Goal: Transaction & Acquisition: Book appointment/travel/reservation

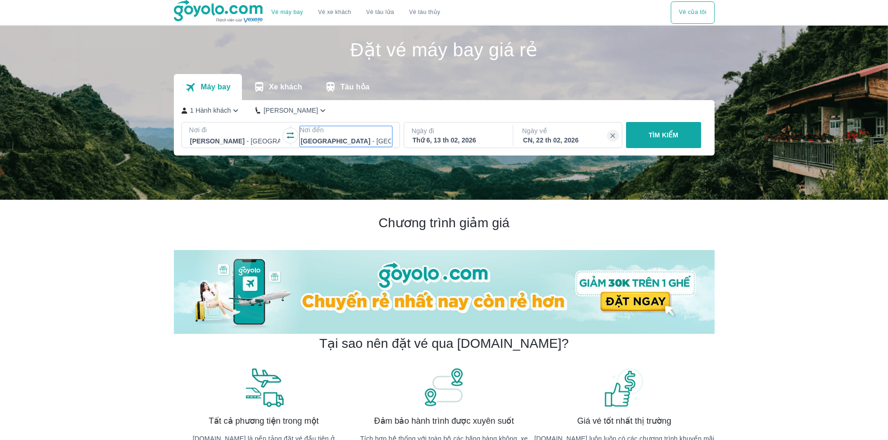
click at [317, 140] on div at bounding box center [345, 141] width 90 height 11
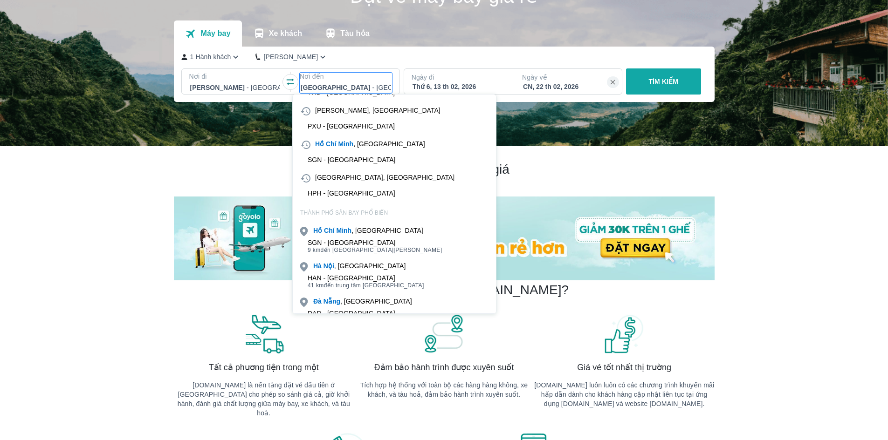
scroll to position [93, 0]
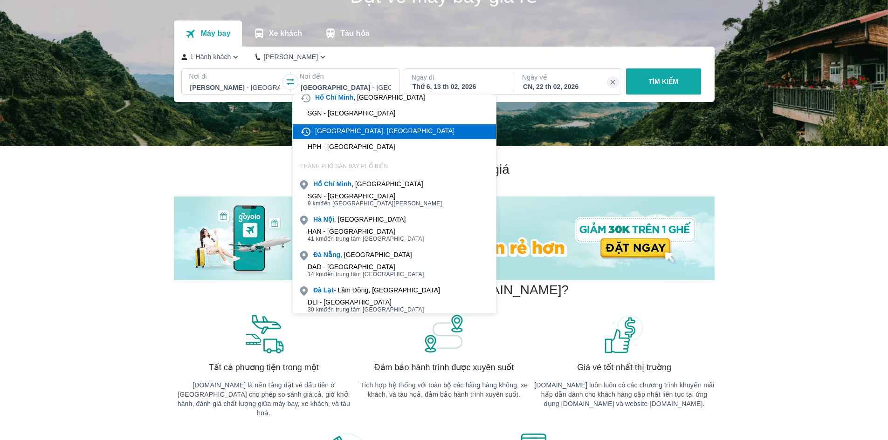
click at [352, 133] on div "[GEOGRAPHIC_DATA], [GEOGRAPHIC_DATA]" at bounding box center [384, 130] width 139 height 9
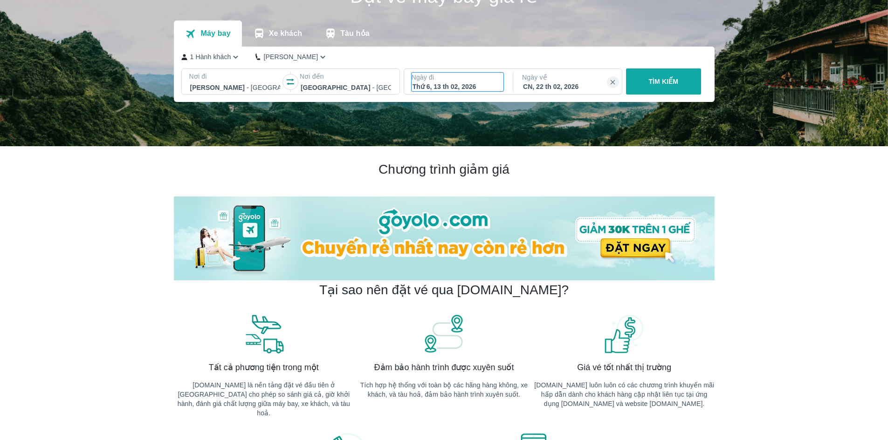
click at [462, 89] on div "Thứ 6, 13 th 02, 2026" at bounding box center [457, 86] width 90 height 9
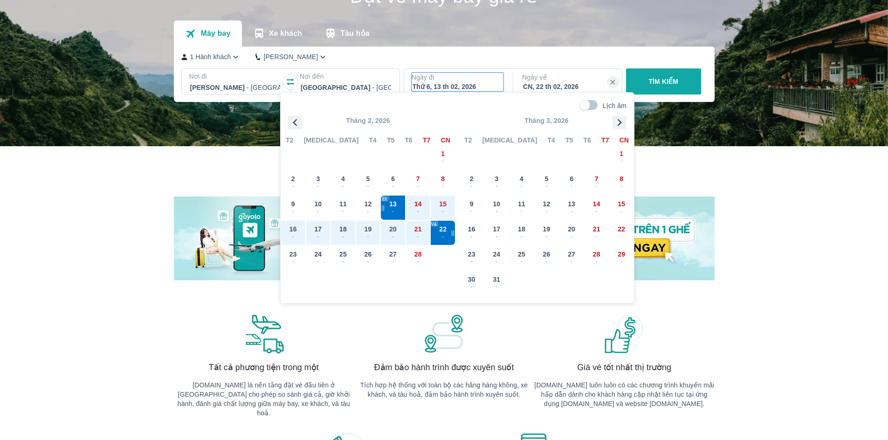
click at [293, 123] on icon "button" at bounding box center [295, 123] width 14 height 14
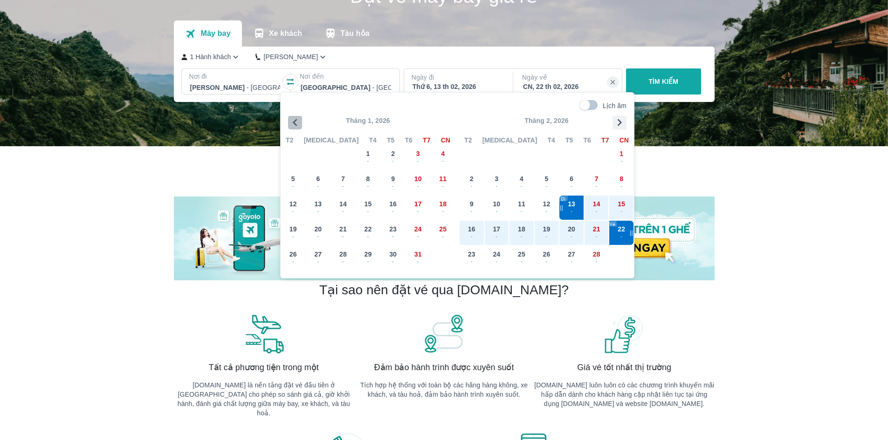
click at [293, 123] on icon "button" at bounding box center [295, 123] width 14 height 14
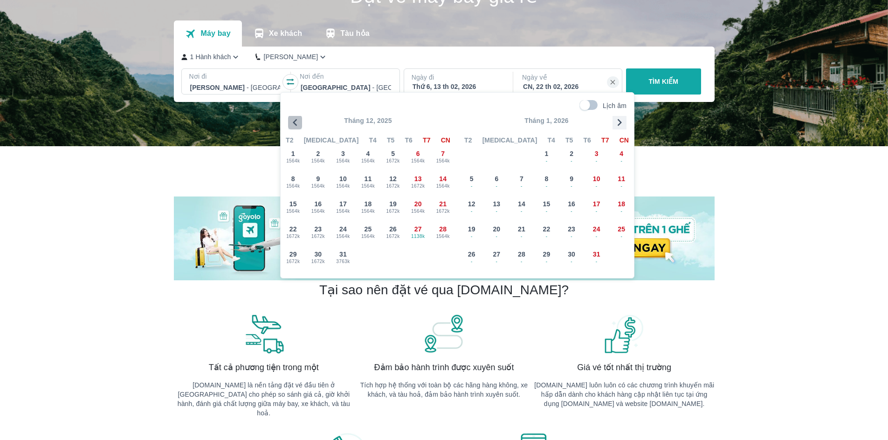
click at [293, 123] on icon "button" at bounding box center [295, 123] width 14 height 14
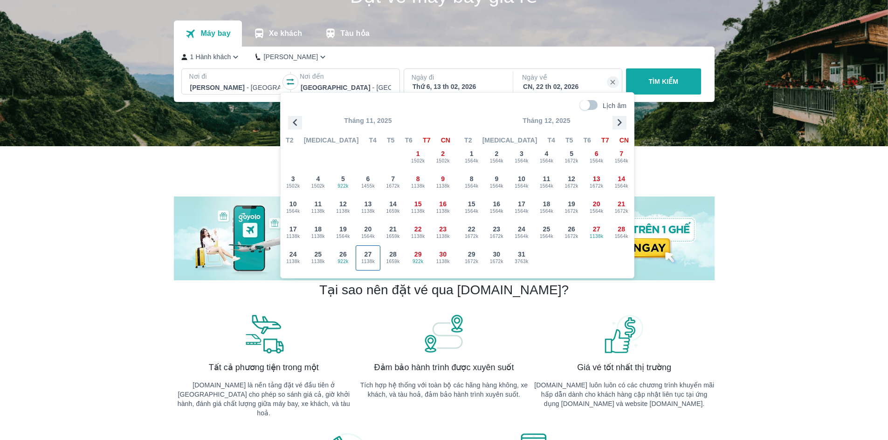
click at [373, 262] on span "1138k" at bounding box center [368, 261] width 24 height 7
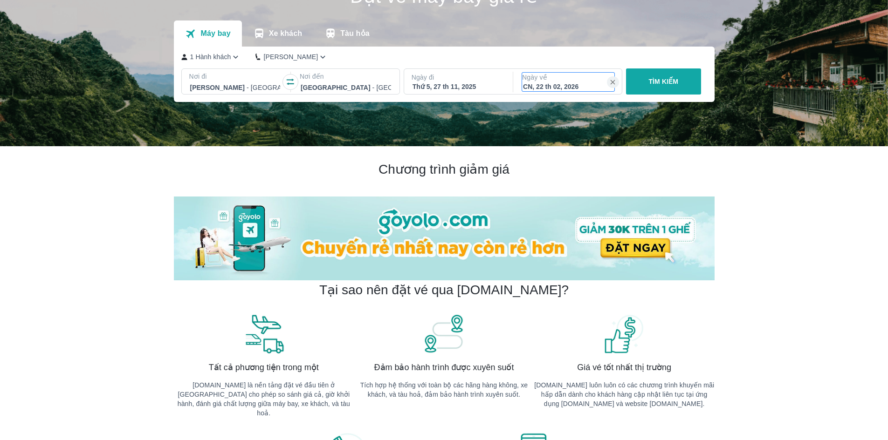
click at [571, 87] on div "CN, 22 th 02, 2026" at bounding box center [568, 86] width 90 height 9
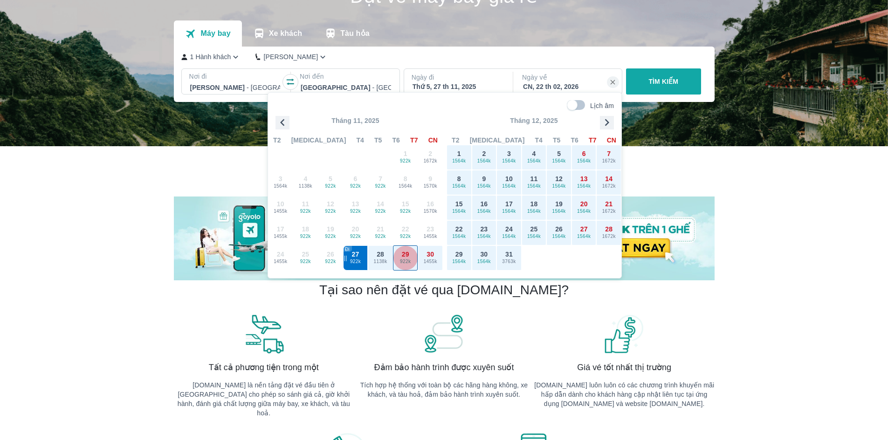
click at [405, 263] on span "922k" at bounding box center [405, 261] width 24 height 7
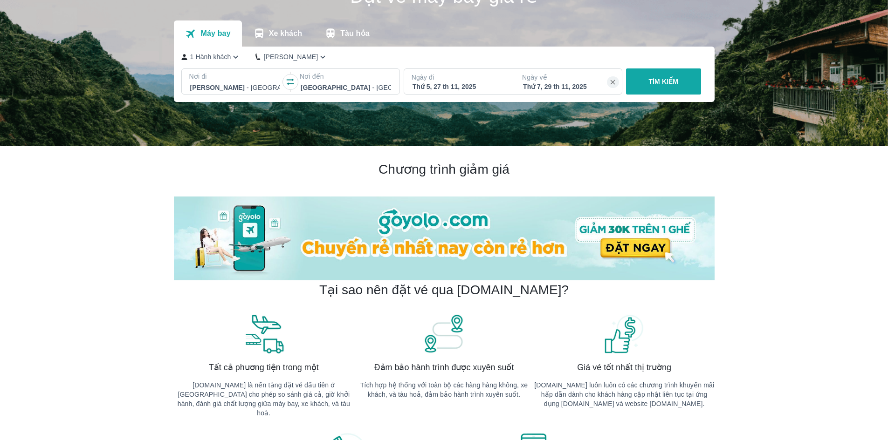
click at [482, 86] on div "Thứ 5, 27 th 11, 2025" at bounding box center [457, 86] width 90 height 9
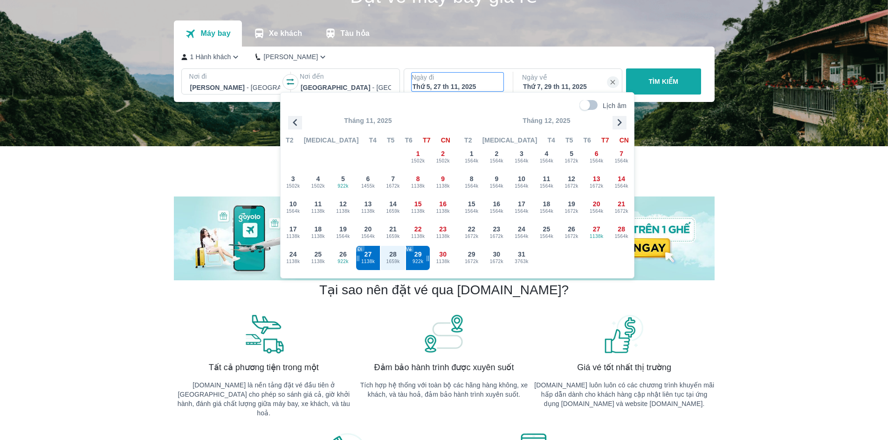
click at [563, 89] on div "Thứ 7, 29 th 11, 2025" at bounding box center [568, 86] width 90 height 9
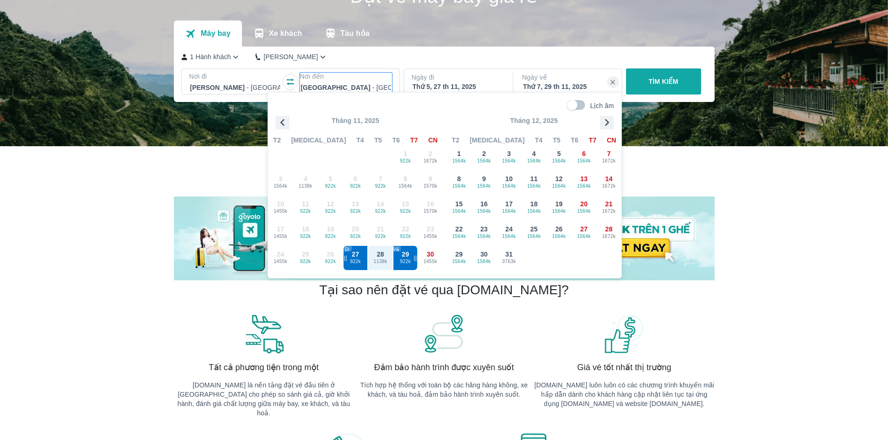
drag, startPoint x: 375, startPoint y: 83, endPoint x: 379, endPoint y: 90, distance: 7.5
click at [375, 84] on div at bounding box center [345, 87] width 90 height 11
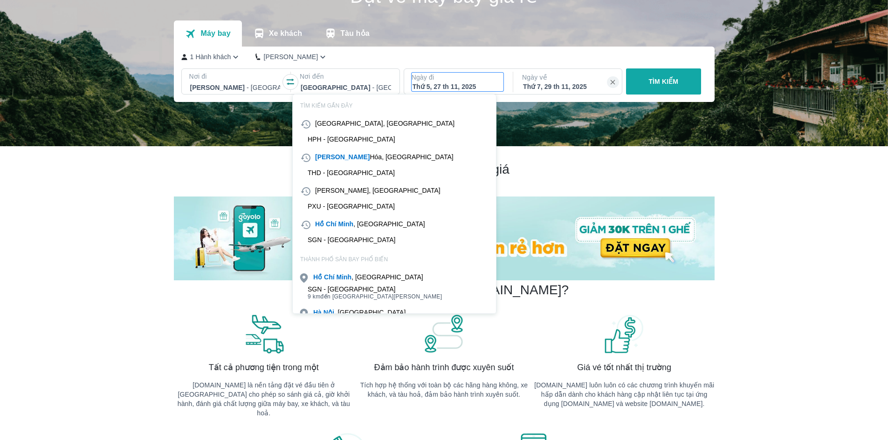
click at [447, 84] on div "Thứ 5, 27 th 11, 2025" at bounding box center [457, 86] width 90 height 9
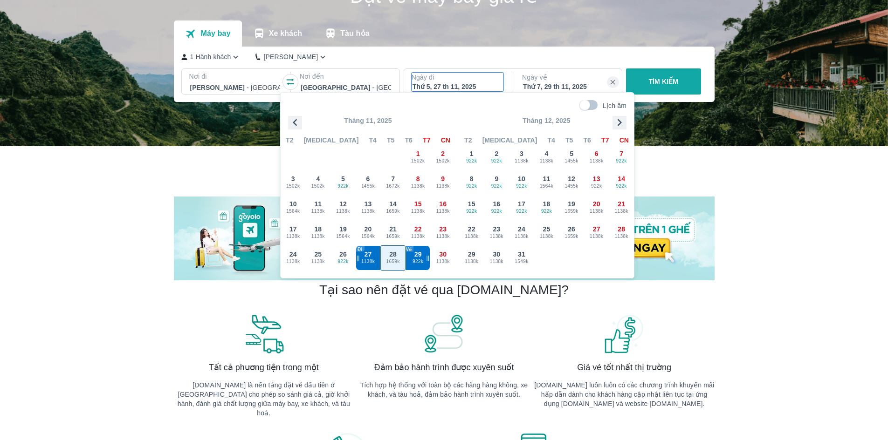
click at [390, 257] on span "28" at bounding box center [392, 254] width 7 height 9
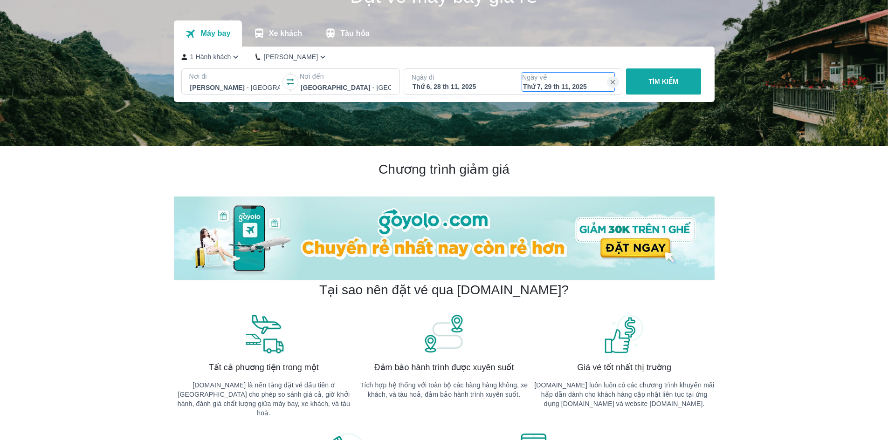
click at [545, 77] on p "Ngày về" at bounding box center [568, 77] width 92 height 9
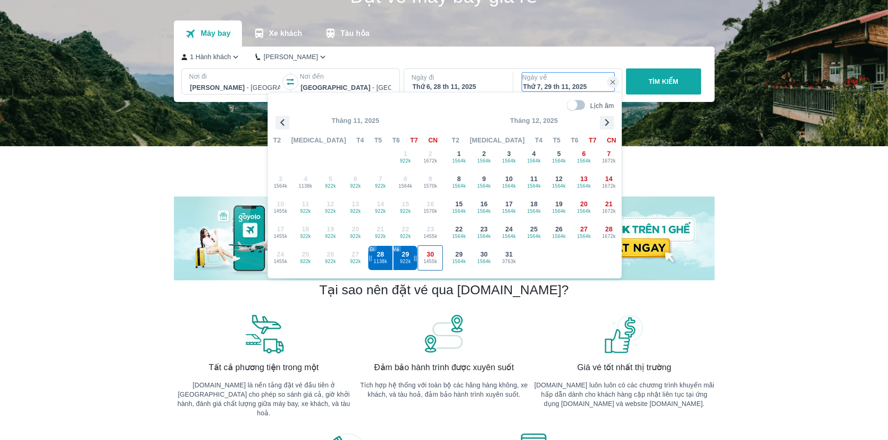
click at [432, 246] on div "30 1455k" at bounding box center [430, 258] width 24 height 24
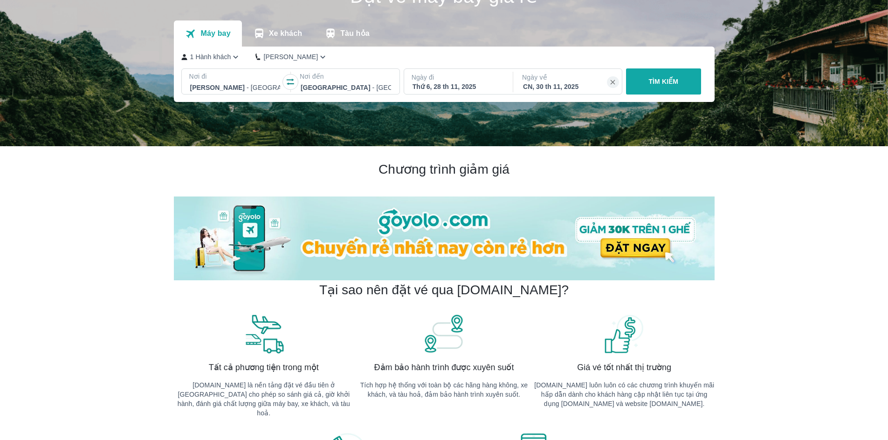
click at [660, 82] on p "TÌM KIẾM" at bounding box center [663, 81] width 30 height 9
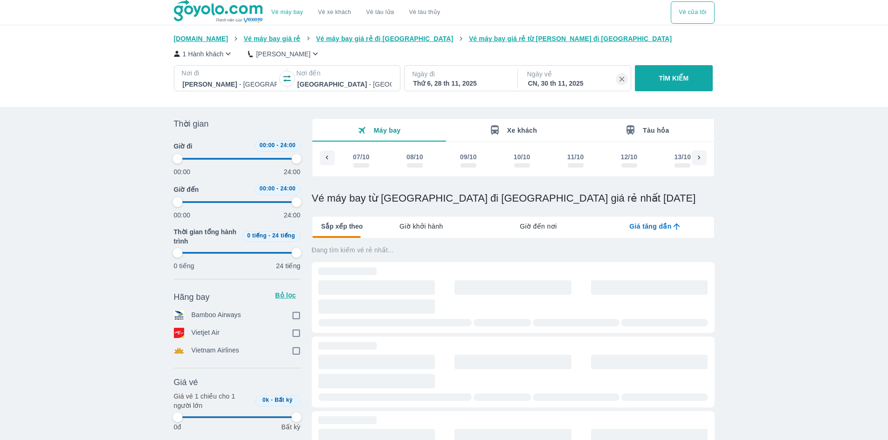
scroll to position [0, 2688]
type input "97.9166666666667"
checkbox input "true"
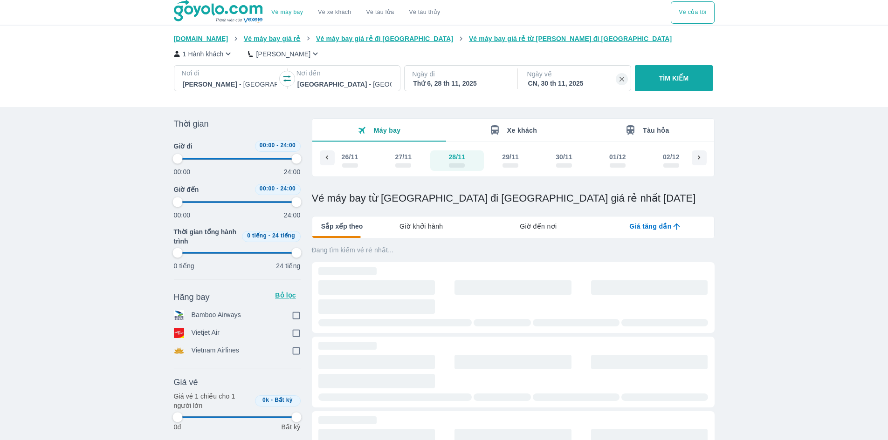
checkbox input "true"
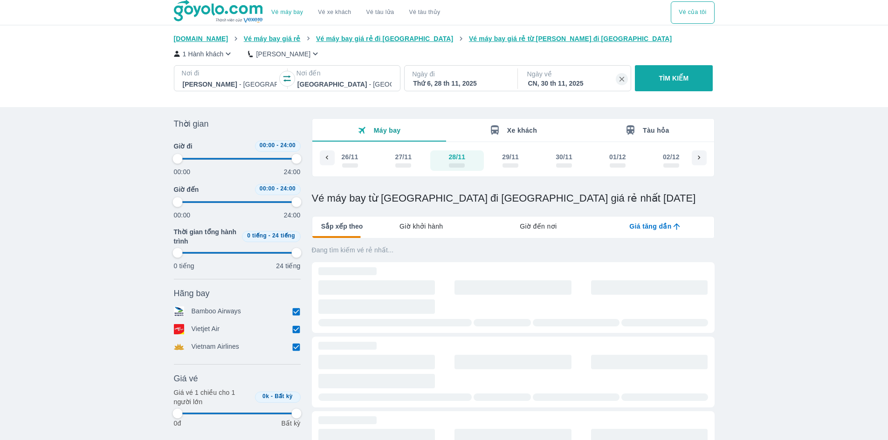
type input "97.9166666666667"
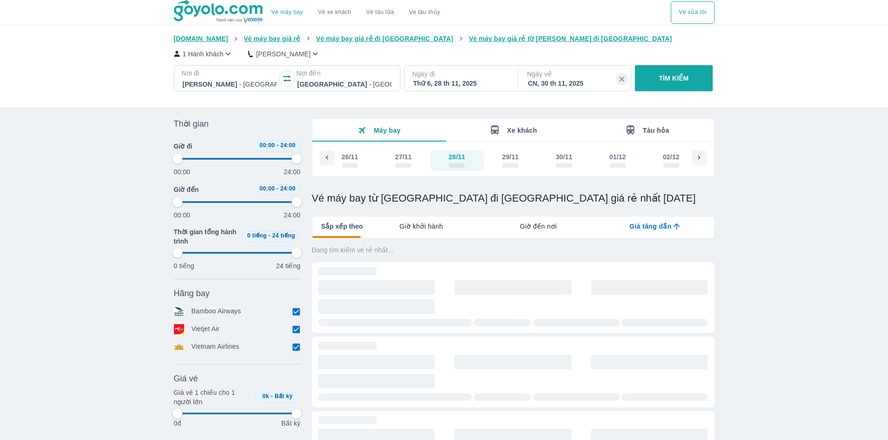
type input "97.9166666666667"
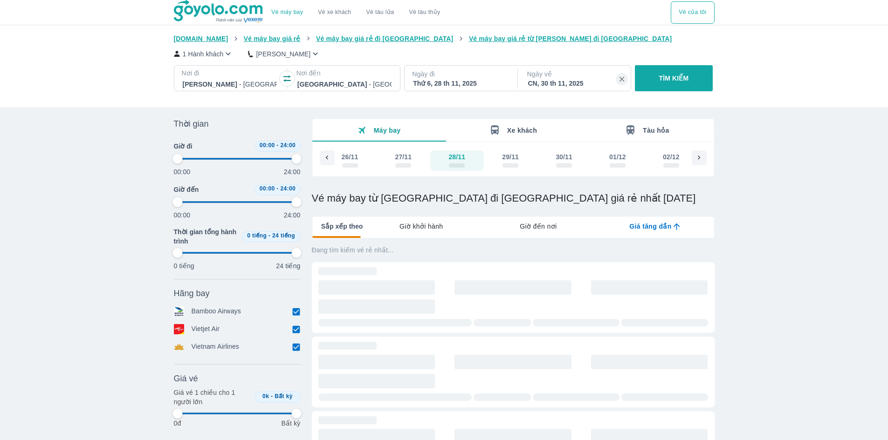
type input "97.9166666666667"
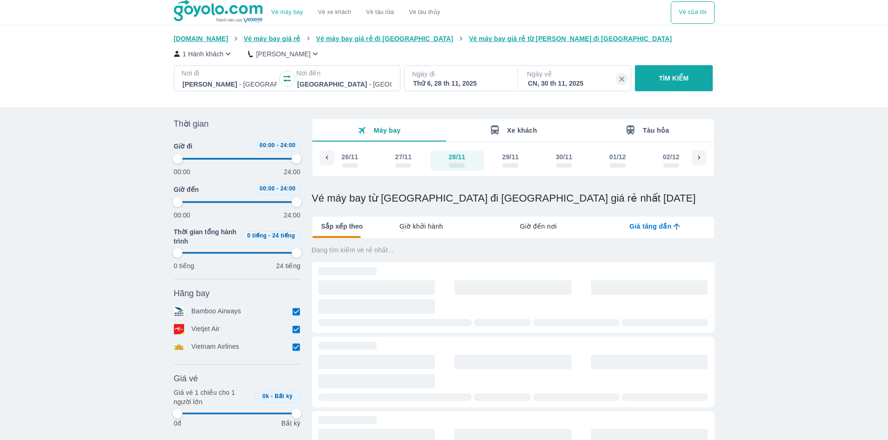
type input "97.9166666666667"
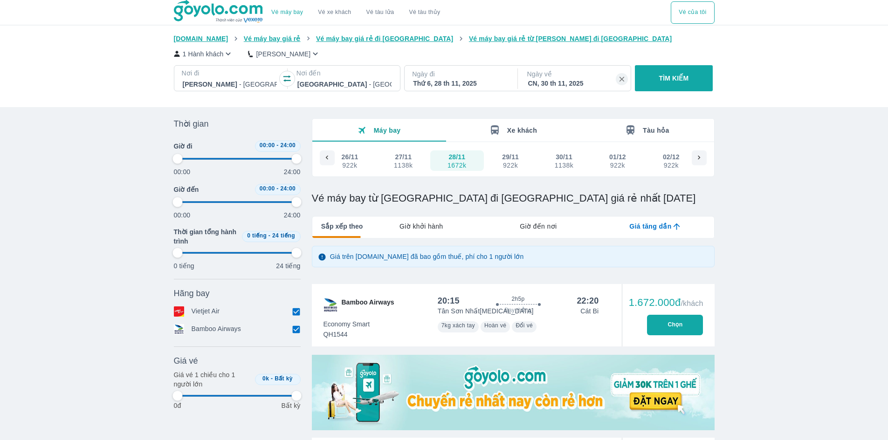
type input "97.9166666666667"
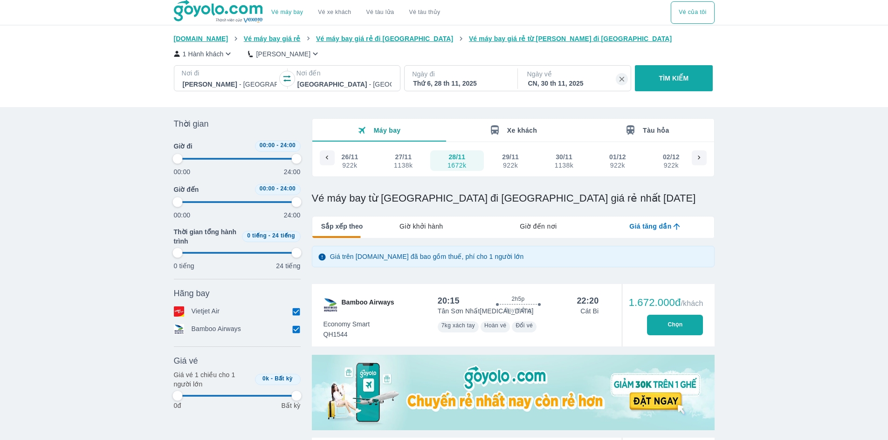
type input "97.9166666666667"
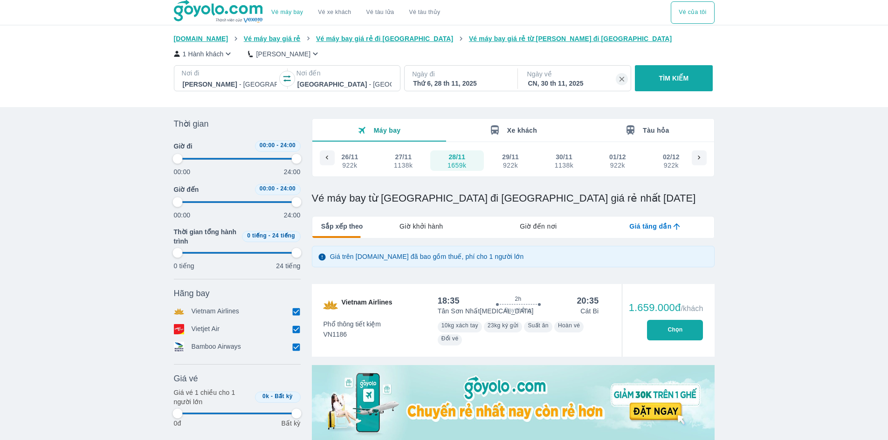
type input "97.9166666666667"
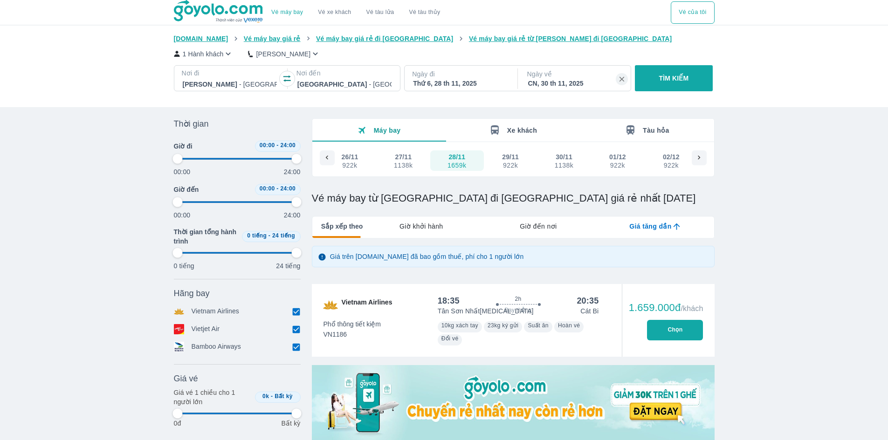
type input "97.9166666666667"
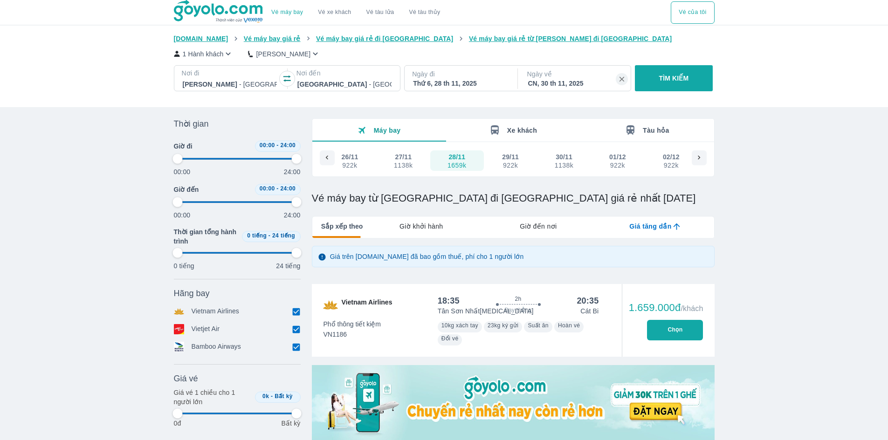
type input "97.9166666666667"
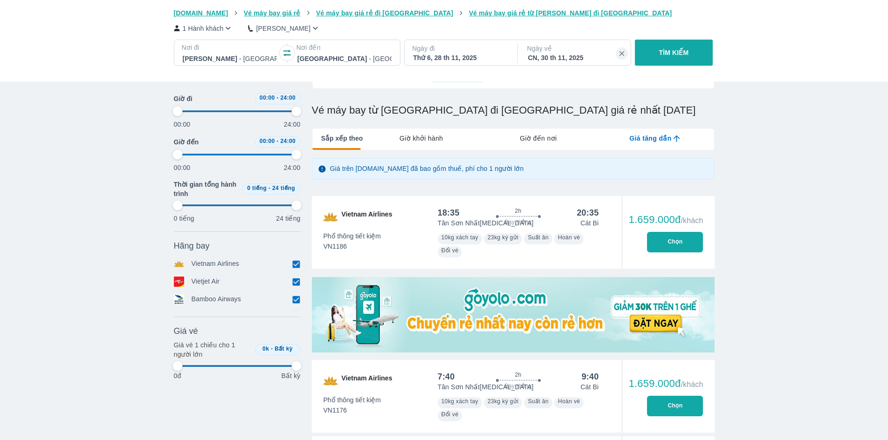
scroll to position [93, 0]
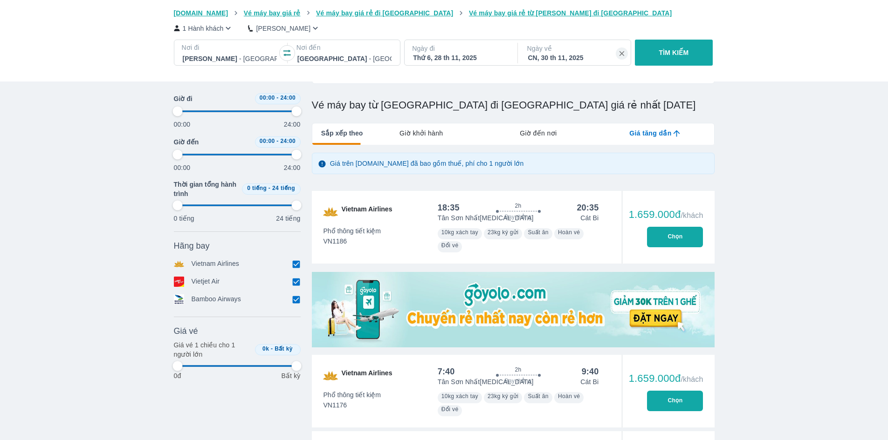
type input "97.9166666666667"
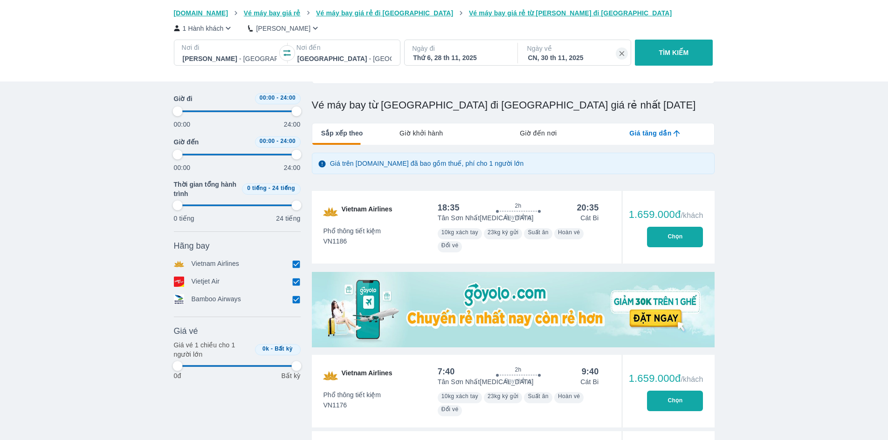
type input "97.9166666666667"
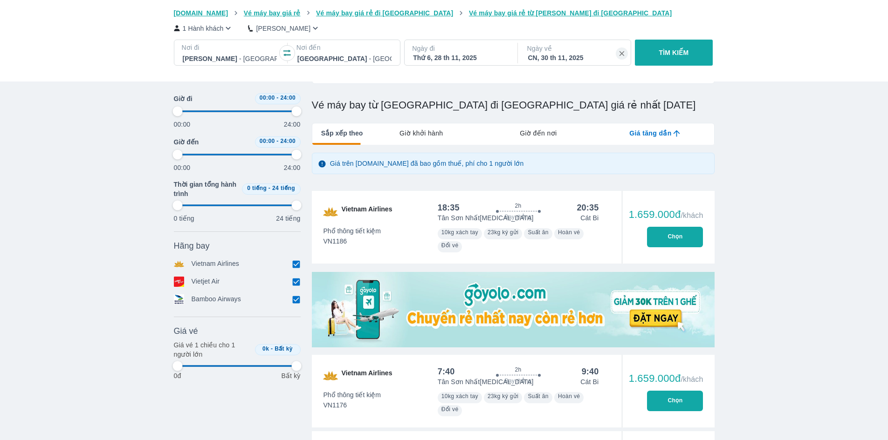
type input "97.9166666666667"
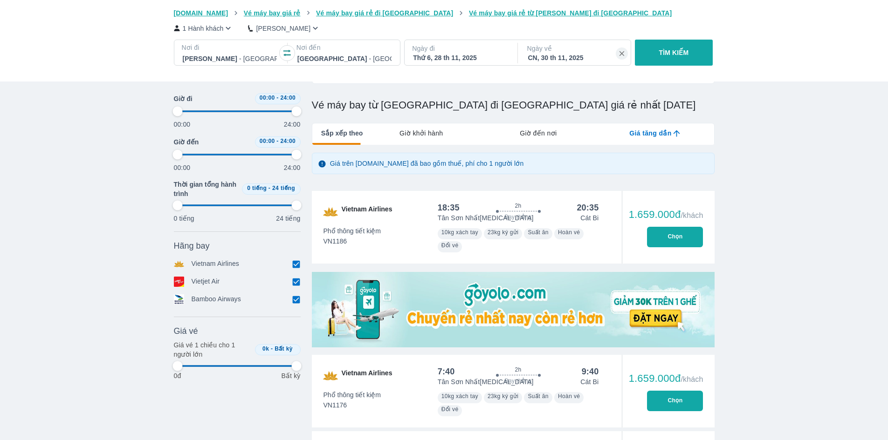
type input "97.9166666666667"
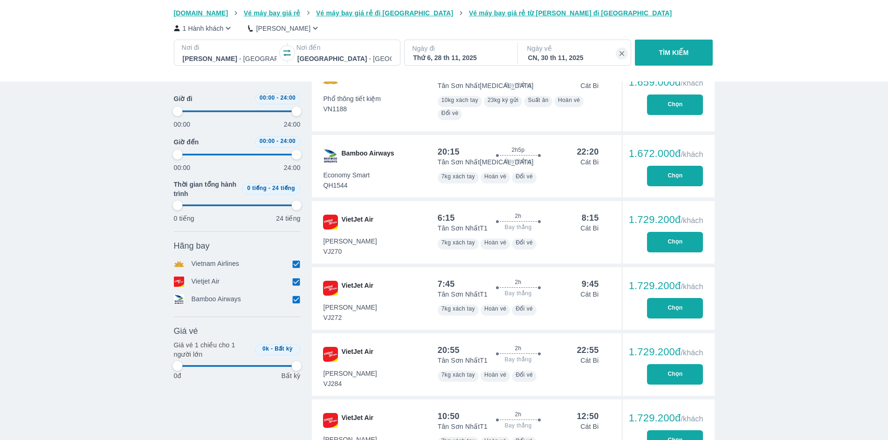
type input "97.9166666666667"
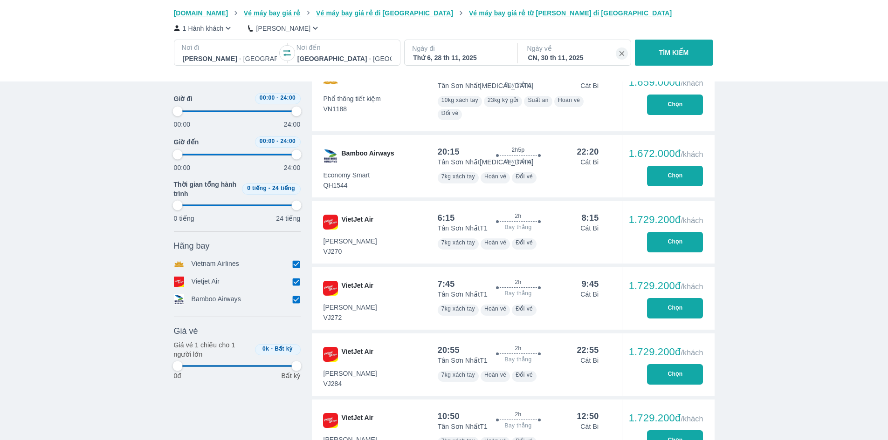
type input "97.9166666666667"
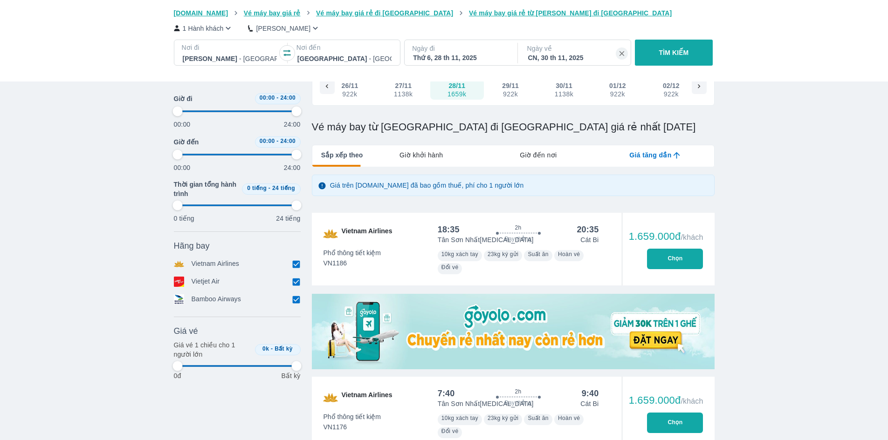
scroll to position [0, 0]
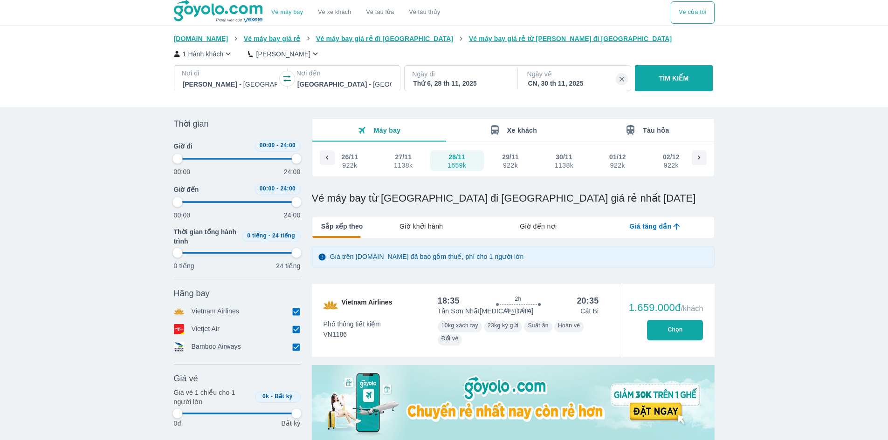
type input "97.9166666666667"
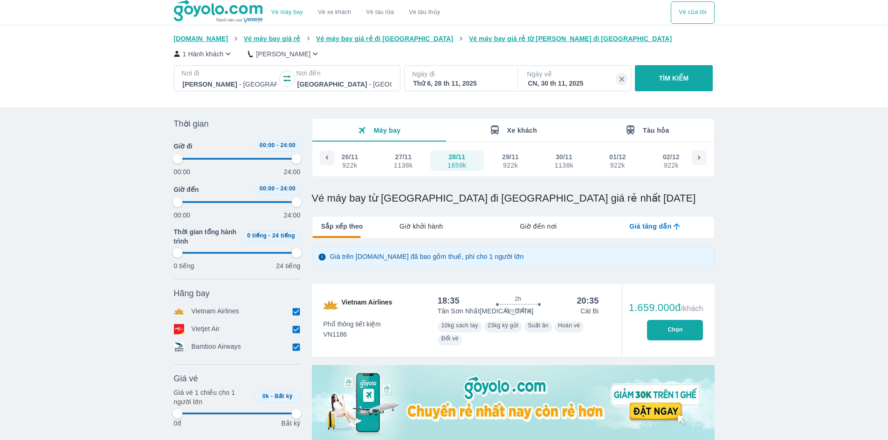
type input "97.9166666666667"
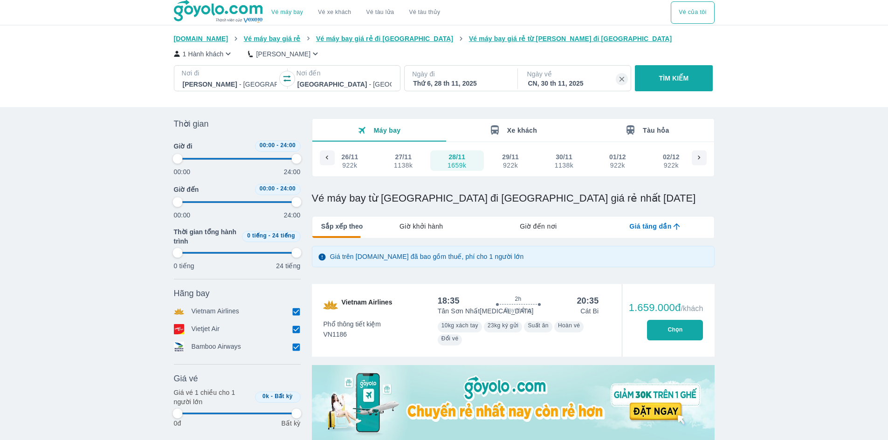
type input "97.9166666666667"
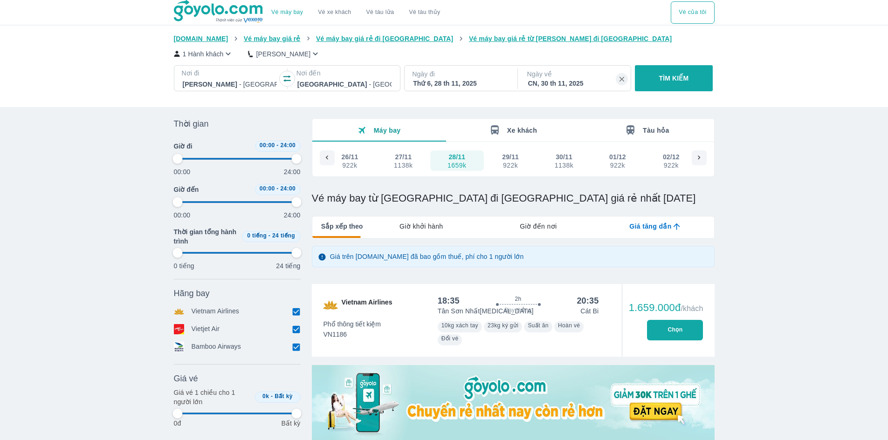
type input "97.9166666666667"
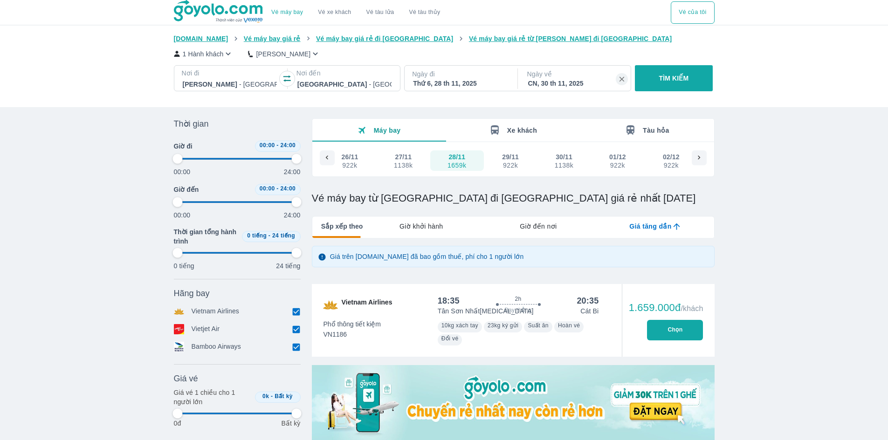
type input "97.9166666666667"
click at [509, 163] on div "922k" at bounding box center [510, 165] width 16 height 7
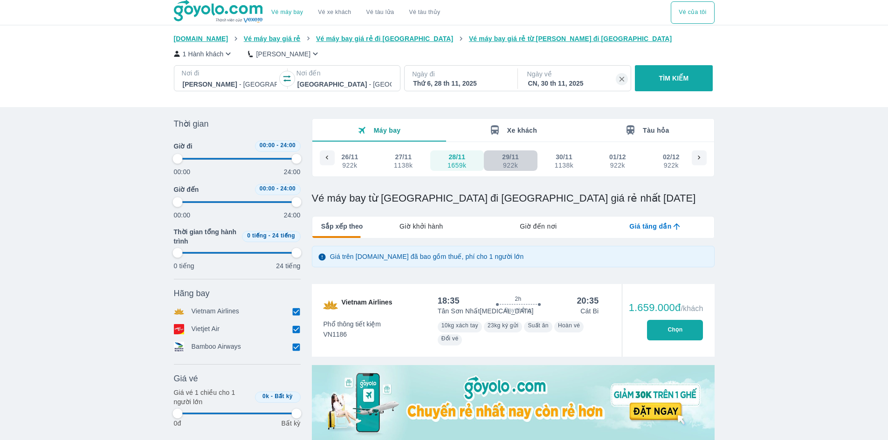
type input "97.9166666666667"
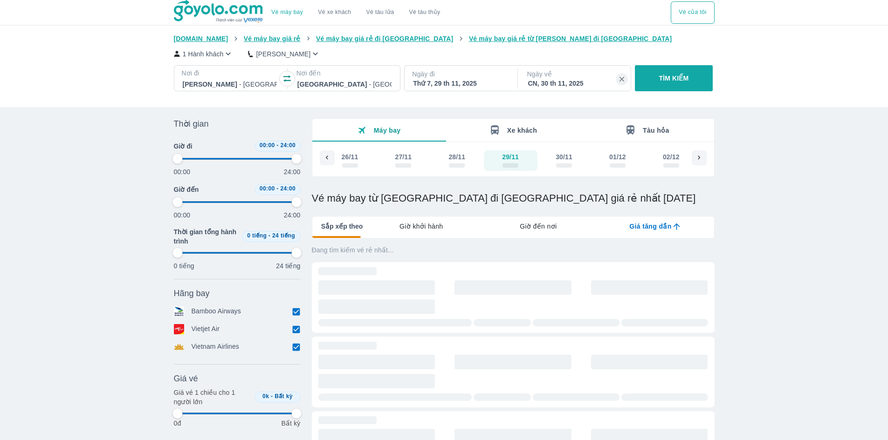
type input "97.9166666666667"
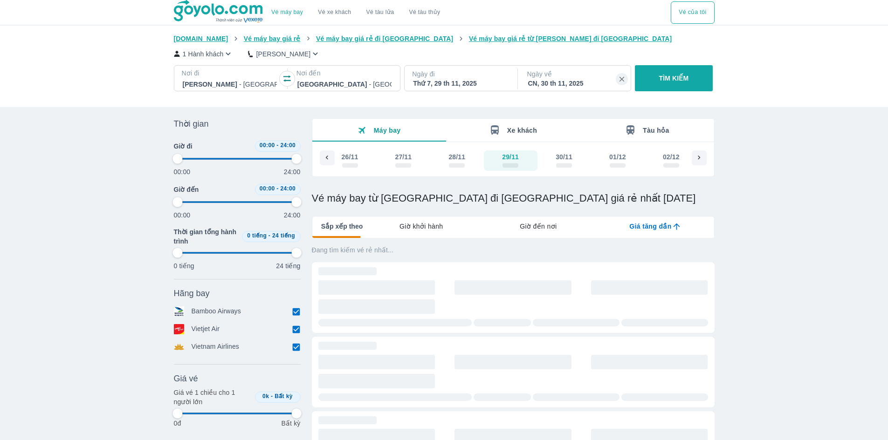
type input "97.9166666666667"
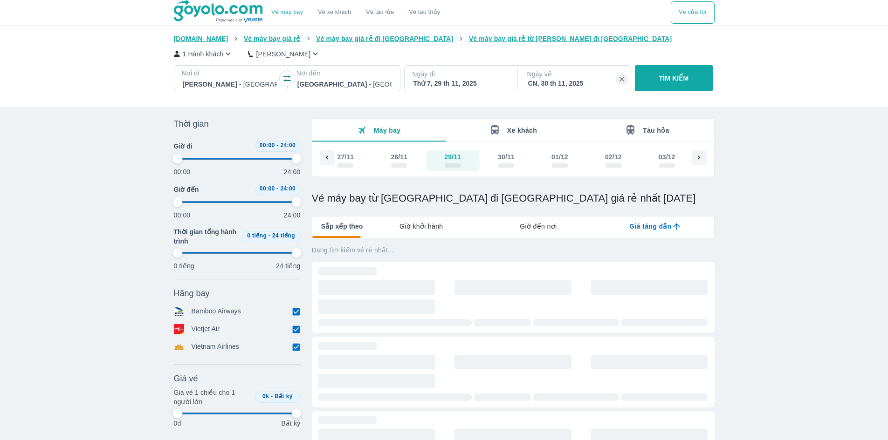
type input "97.9166666666667"
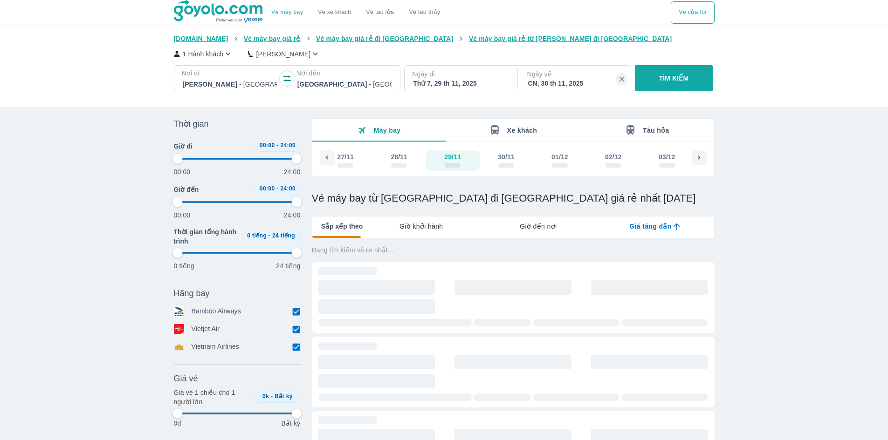
type input "97.9166666666667"
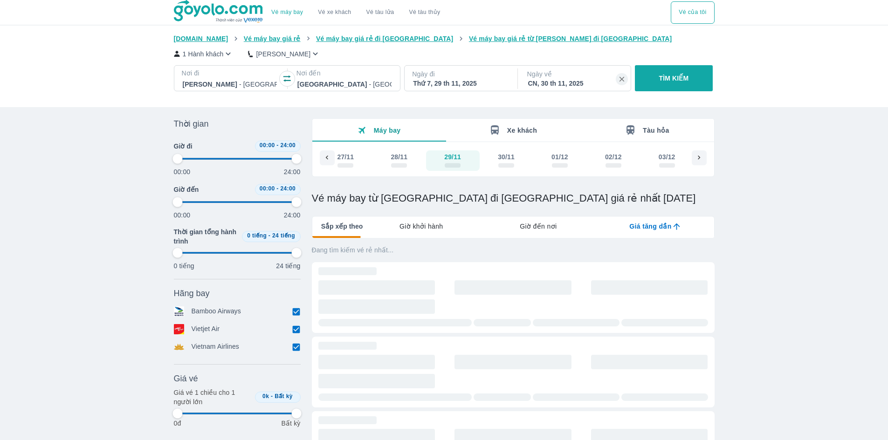
type input "97.9166666666667"
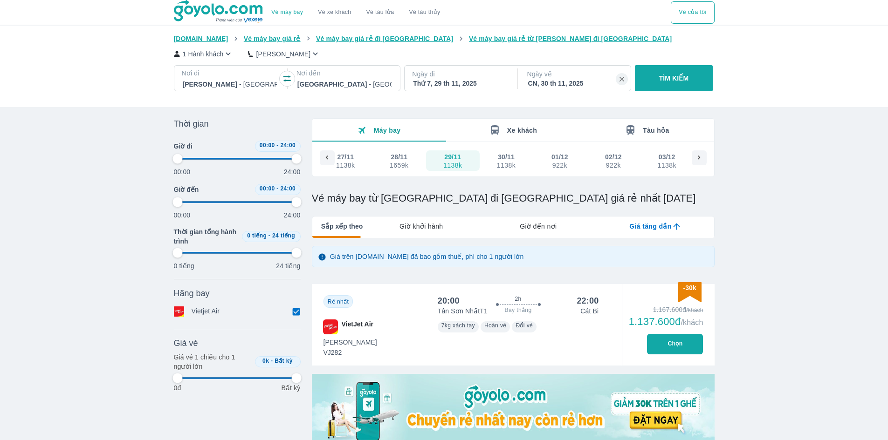
type input "97.9166666666667"
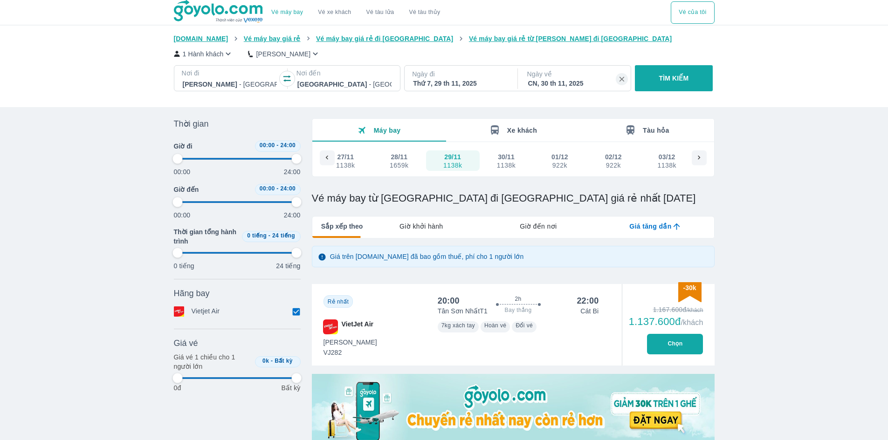
type input "97.9166666666667"
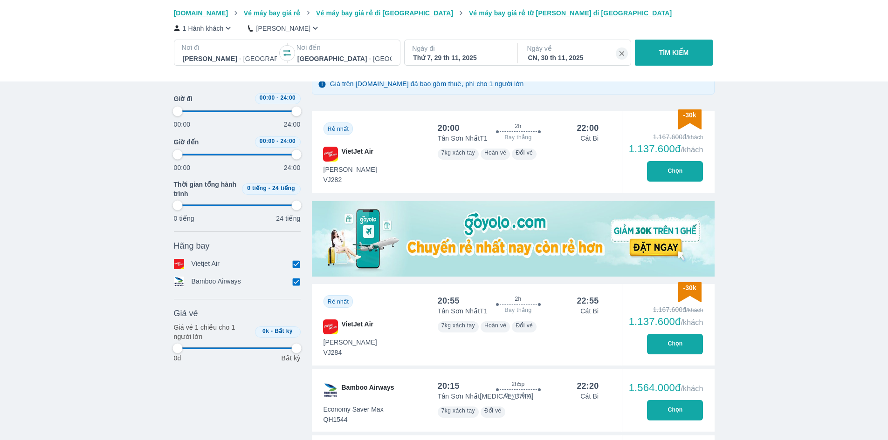
scroll to position [233, 0]
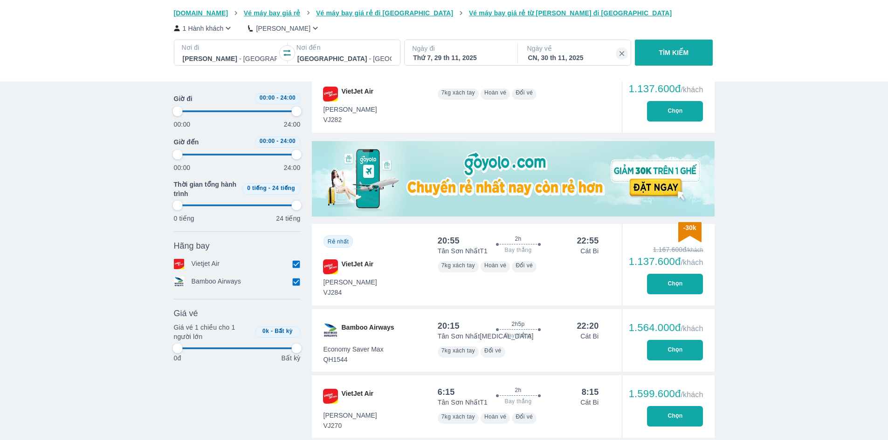
type input "97.9166666666667"
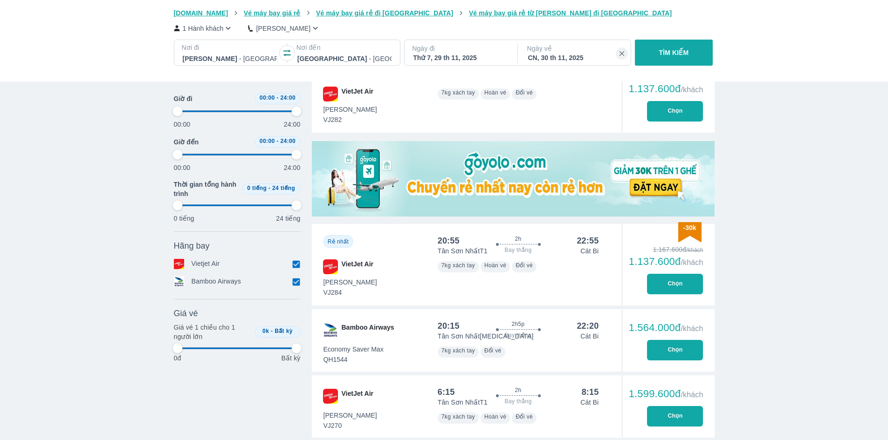
type input "97.9166666666667"
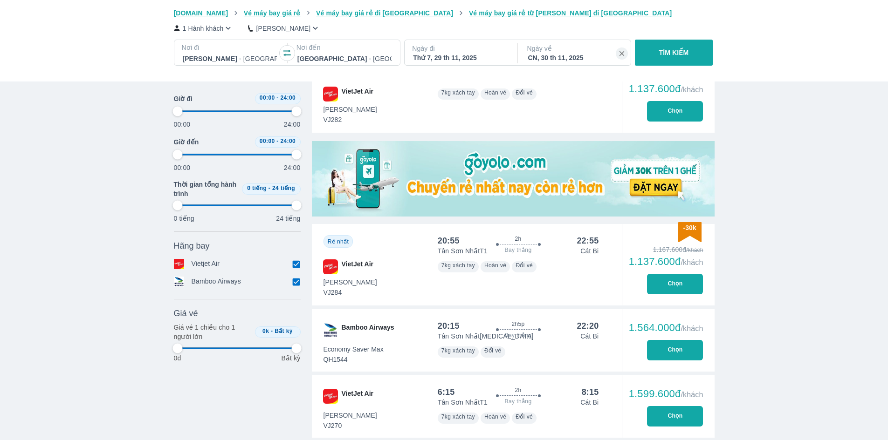
type input "97.9166666666667"
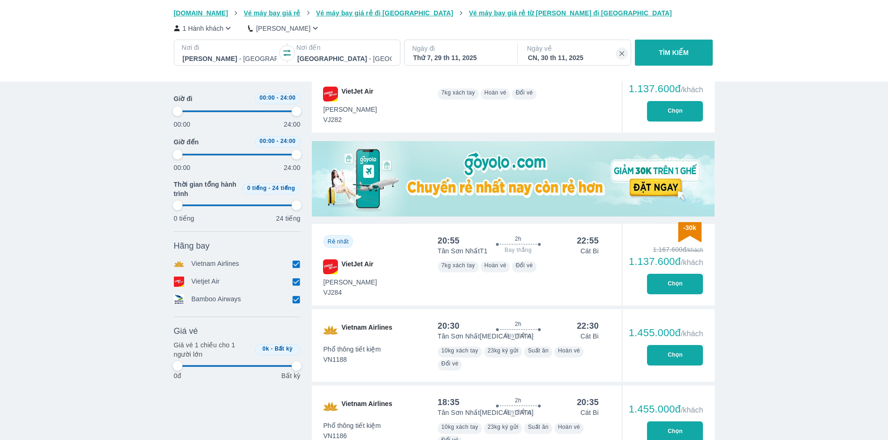
type input "97.9166666666667"
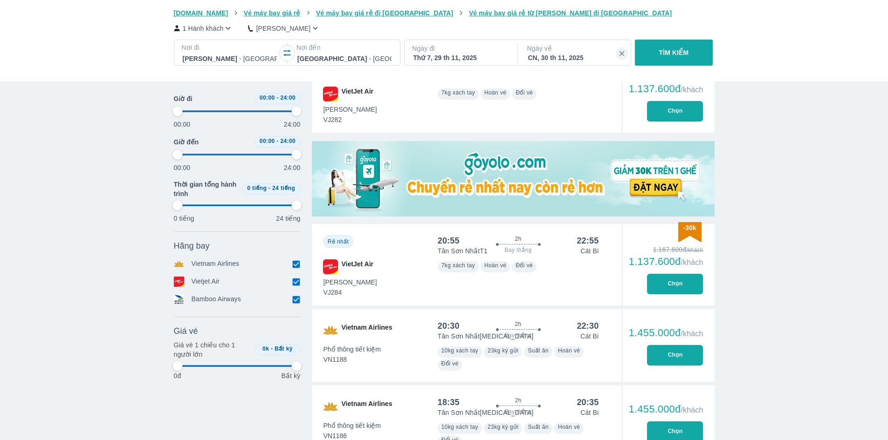
type input "97.9166666666667"
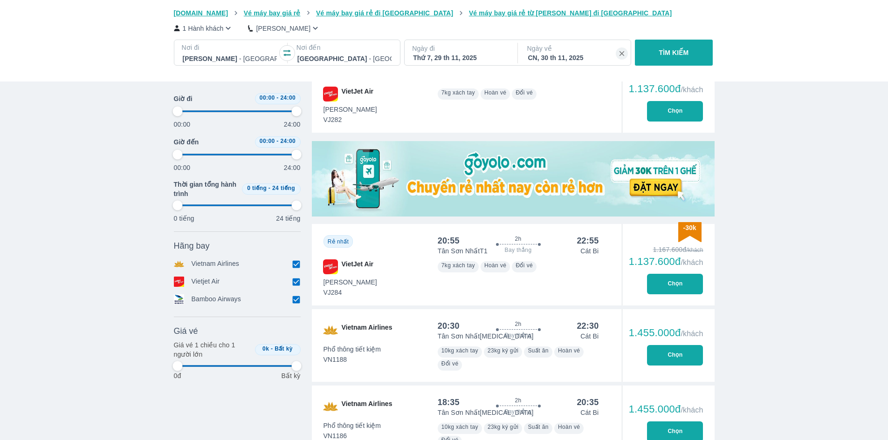
type input "97.9166666666667"
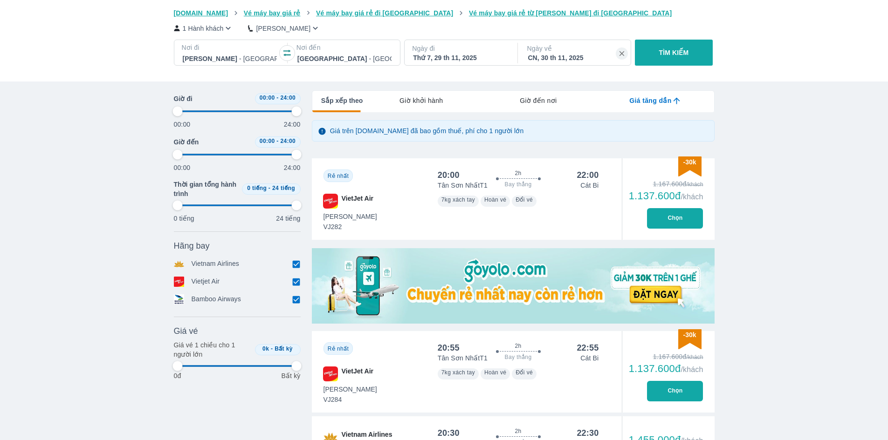
scroll to position [93, 0]
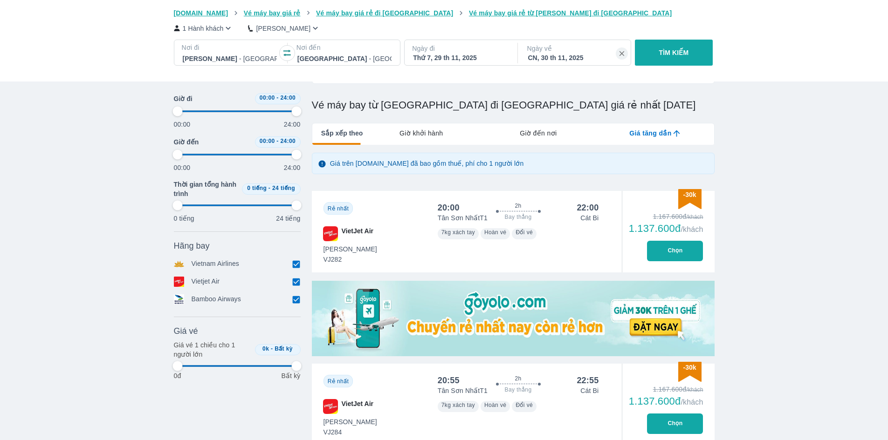
type input "97.9166666666667"
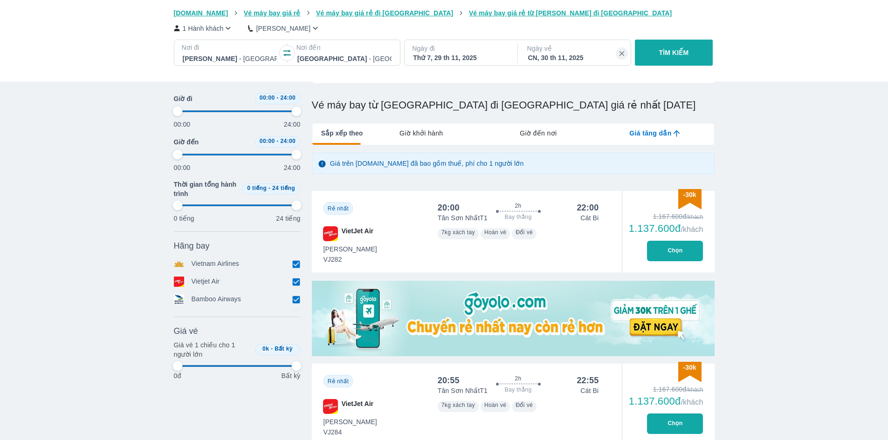
type input "97.9166666666667"
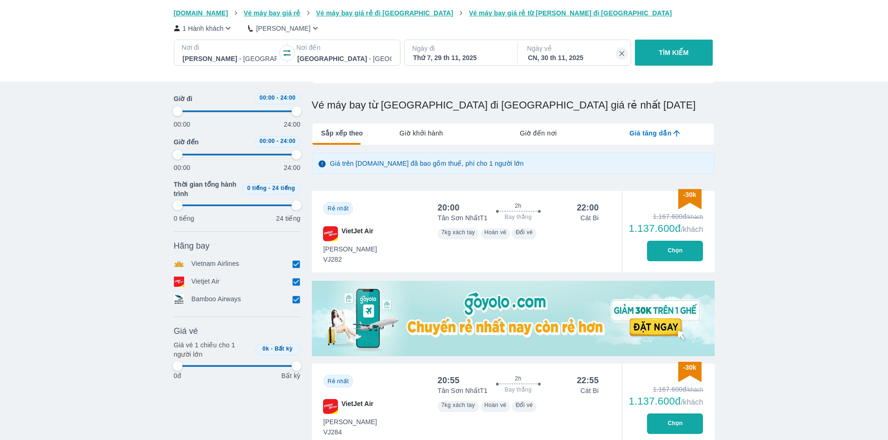
type input "97.9166666666667"
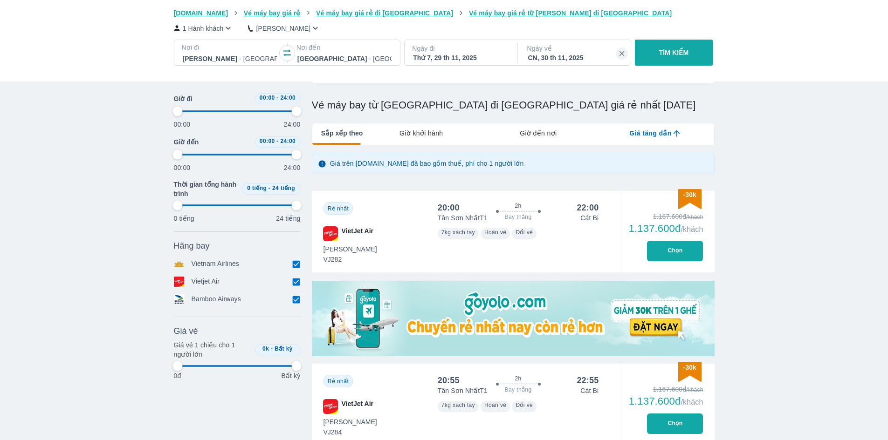
click at [453, 53] on p "Ngày đi" at bounding box center [460, 48] width 96 height 9
type input "97.9166666666667"
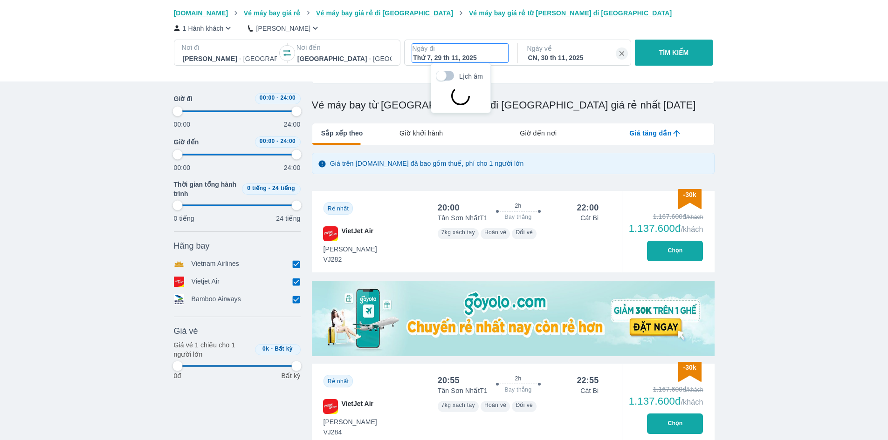
type input "97.9166666666667"
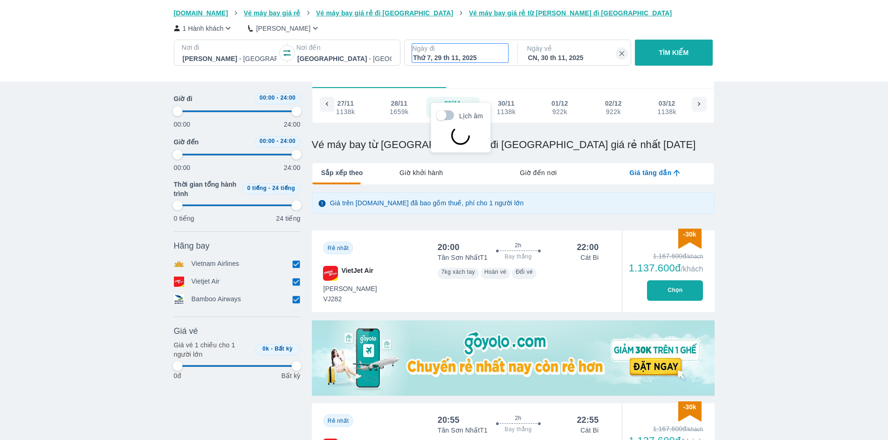
type input "97.9166666666667"
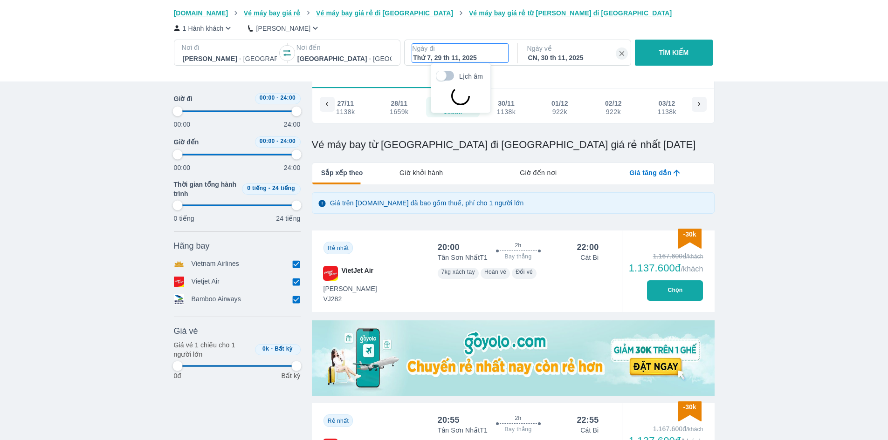
type input "97.9166666666667"
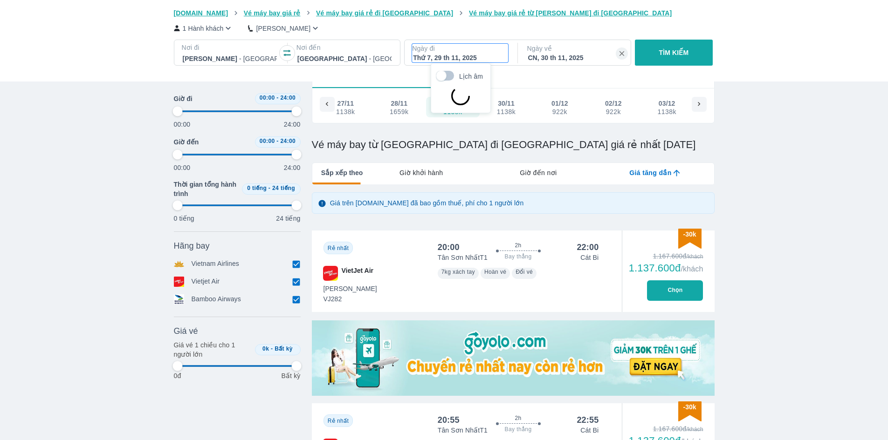
type input "97.9166666666667"
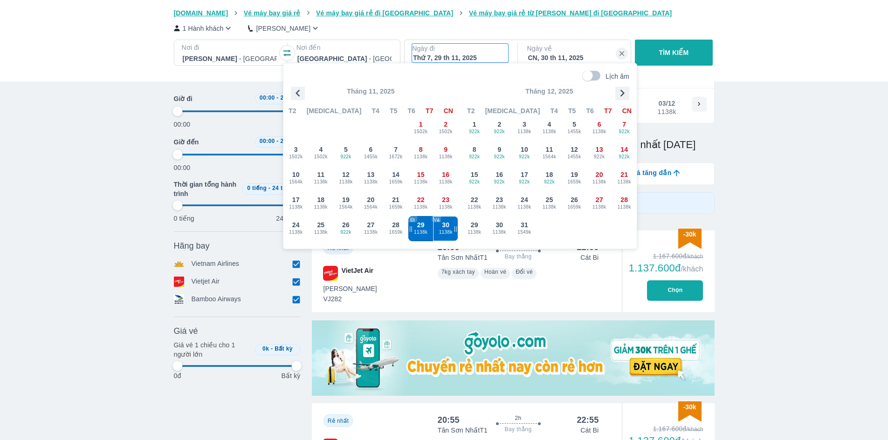
type input "97.9166666666667"
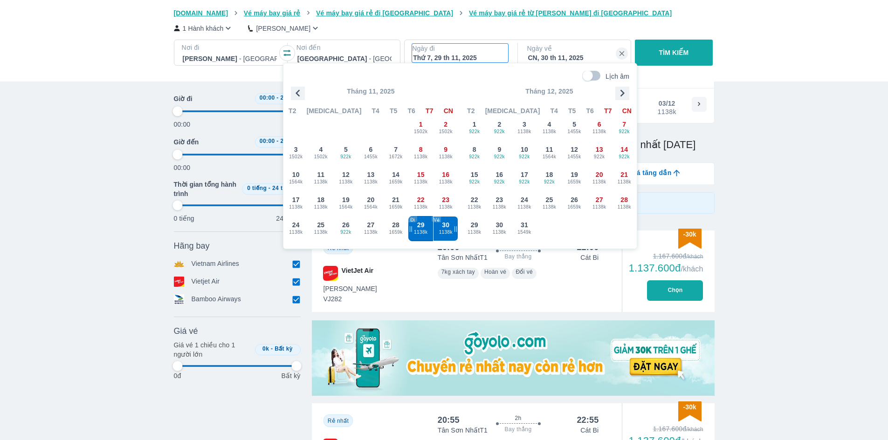
type input "97.9166666666667"
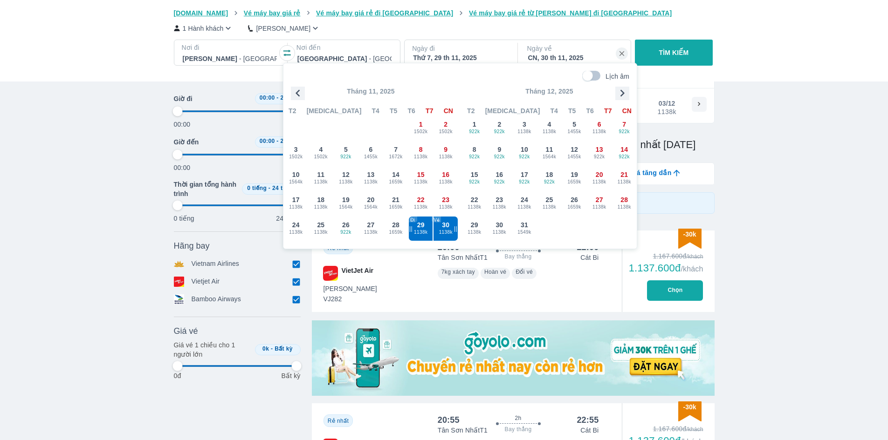
type input "97.9166666666667"
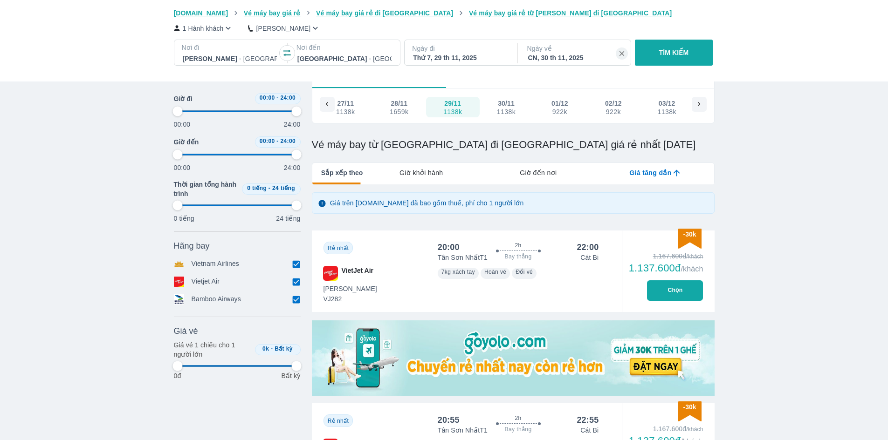
type input "97.9166666666667"
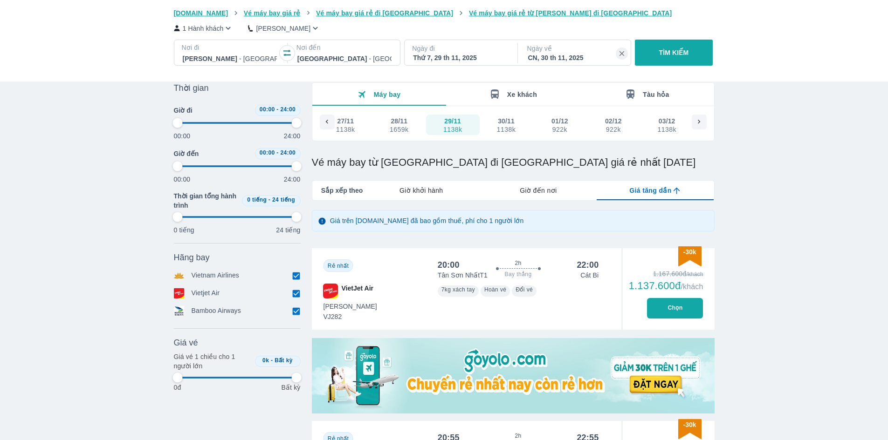
scroll to position [0, 0]
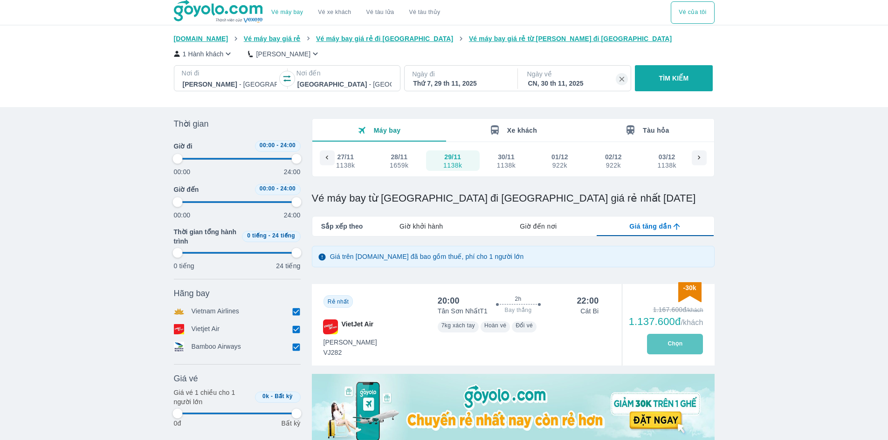
click at [677, 348] on button "Chọn" at bounding box center [675, 344] width 56 height 20
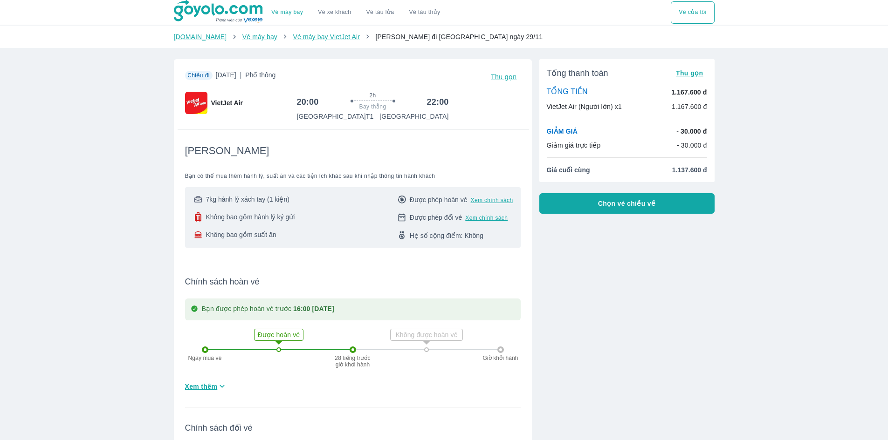
click at [603, 202] on span "Chọn vé chiều về" at bounding box center [627, 203] width 58 height 9
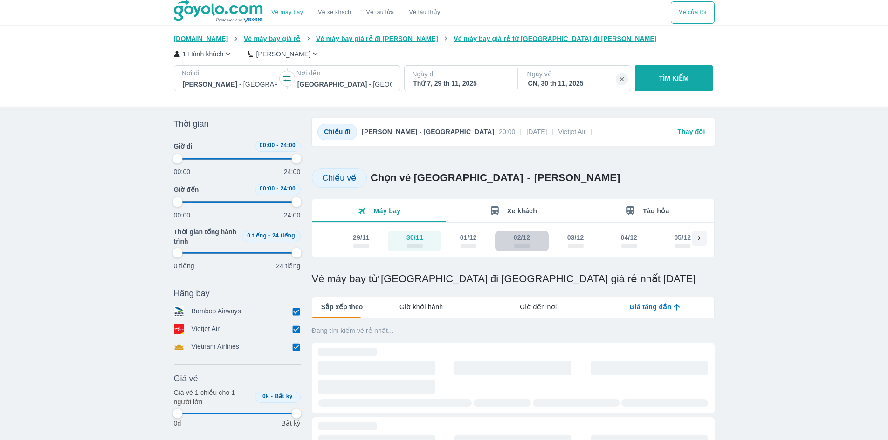
click at [523, 243] on div "scrollable day and price" at bounding box center [522, 245] width 16 height 7
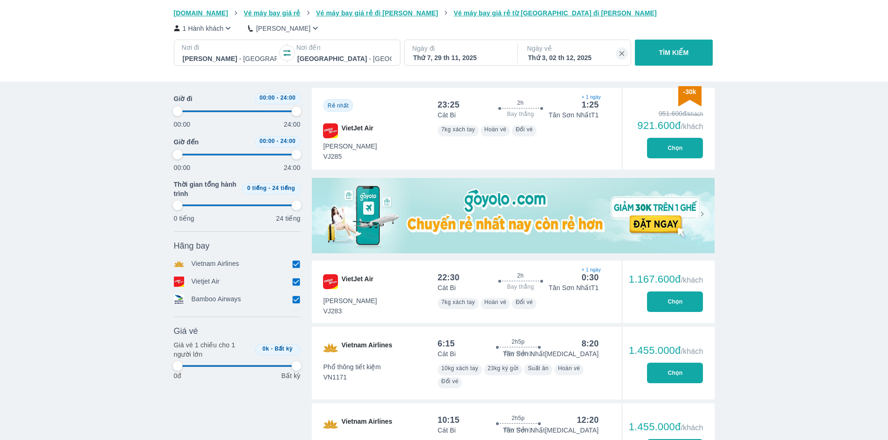
scroll to position [186, 0]
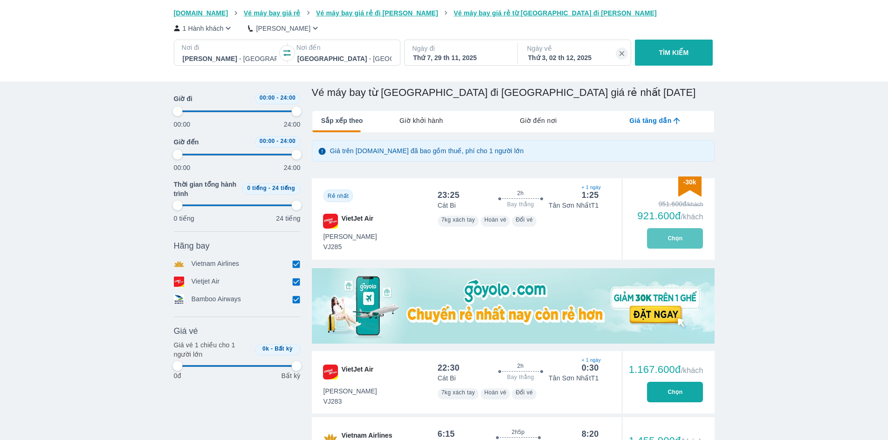
click at [666, 233] on button "Chọn" at bounding box center [675, 238] width 56 height 20
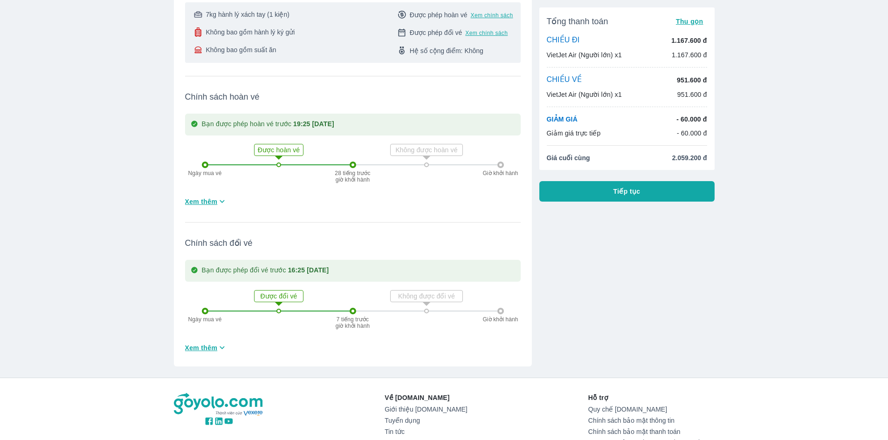
scroll to position [559, 0]
